Goal: Task Accomplishment & Management: Use online tool/utility

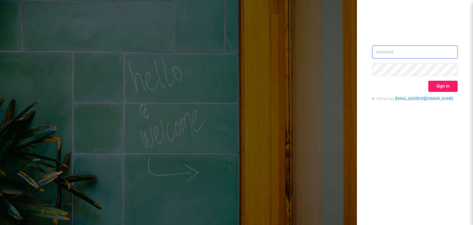
type input "[EMAIL_ADDRESS][DOMAIN_NAME]"
click at [445, 84] on button "Sign in" at bounding box center [442, 86] width 29 height 11
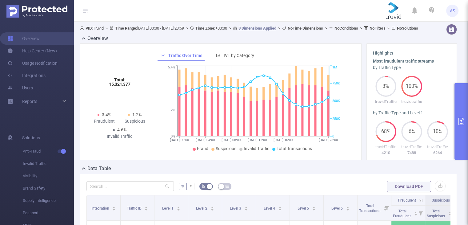
click at [467, 123] on button "primary" at bounding box center [462, 121] width 14 height 76
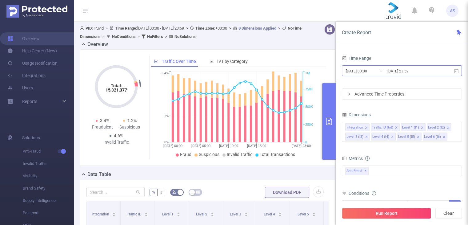
click at [378, 72] on input "[DATE] 00:00" at bounding box center [371, 71] width 50 height 8
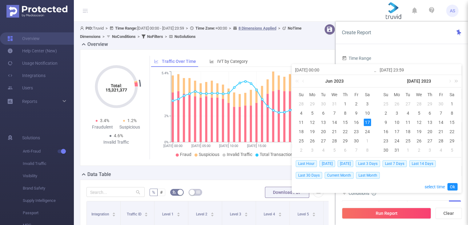
click at [455, 79] on link at bounding box center [455, 81] width 8 height 12
click at [451, 82] on link at bounding box center [450, 81] width 6 height 12
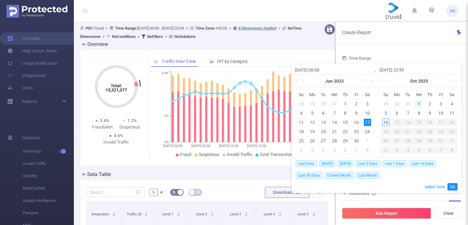
click at [417, 103] on div "1" at bounding box center [418, 103] width 7 height 7
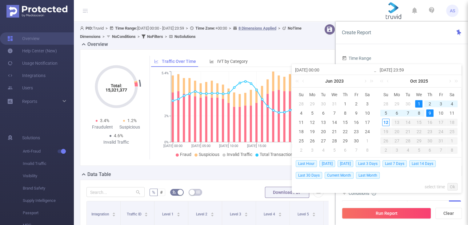
click at [434, 112] on td "9" at bounding box center [430, 112] width 11 height 9
type input "[DATE] 00:00"
type input "[DATE] 23:59"
type input "[DATE] 00:00"
type input "[DATE] 23:59"
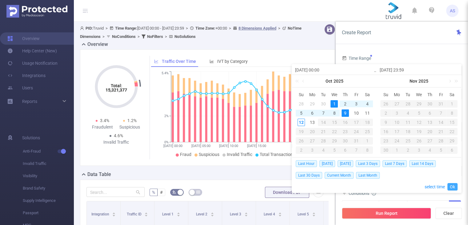
click at [454, 185] on link "Ok" at bounding box center [453, 186] width 10 height 7
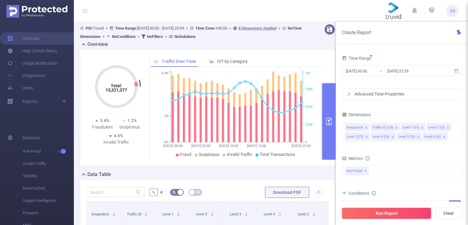
click at [418, 213] on button "Run Report" at bounding box center [386, 213] width 89 height 11
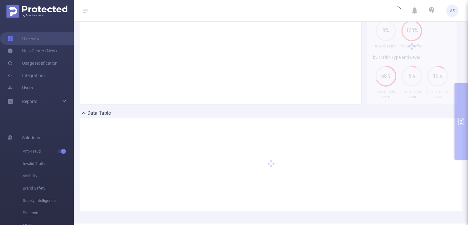
scroll to position [85, 0]
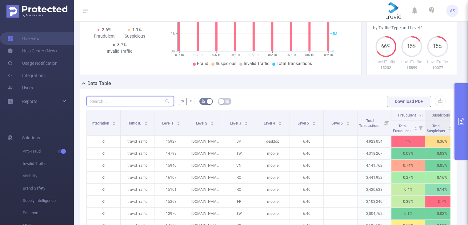
click at [129, 106] on input "text" at bounding box center [130, 101] width 87 height 10
paste input "[DOMAIN_NAME]"
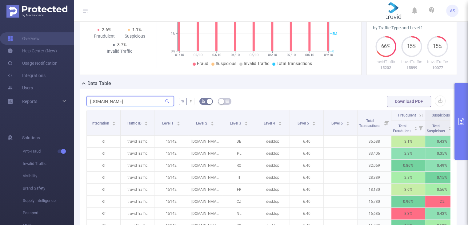
type input "[DOMAIN_NAME]"
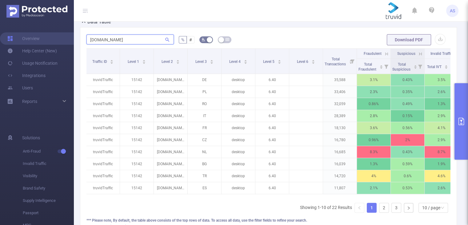
scroll to position [0, 35]
